Goal: Task Accomplishment & Management: Manage account settings

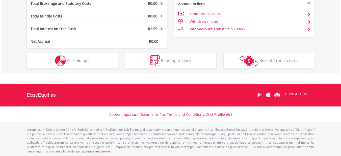
scroll to position [282, 0]
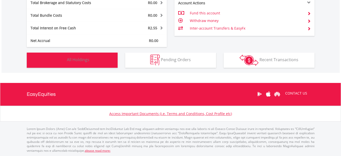
click at [75, 59] on span "All Holdings" at bounding box center [78, 60] width 22 height 6
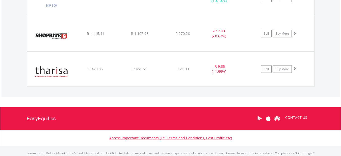
scroll to position [483, 0]
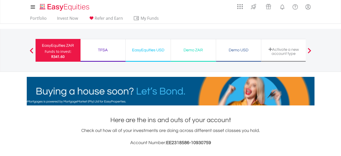
click at [193, 50] on div "Demo ZAR" at bounding box center [193, 49] width 39 height 7
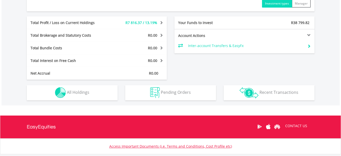
scroll to position [261, 0]
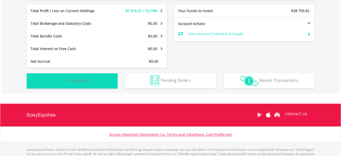
click at [80, 80] on span "All Holdings" at bounding box center [78, 81] width 22 height 6
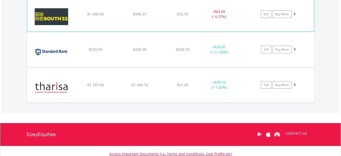
scroll to position [786, 0]
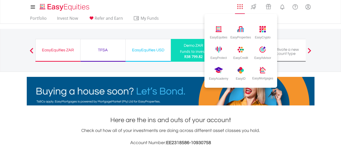
click at [240, 6] on img "AppsGrid" at bounding box center [240, 7] width 6 height 6
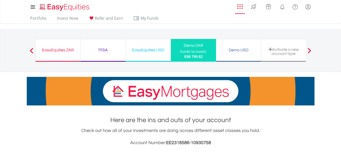
click at [240, 6] on img "AppsGrid" at bounding box center [240, 7] width 6 height 6
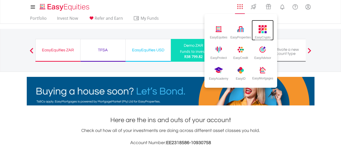
click at [264, 26] on img at bounding box center [263, 29] width 8 height 8
